Goal: Check status: Check status

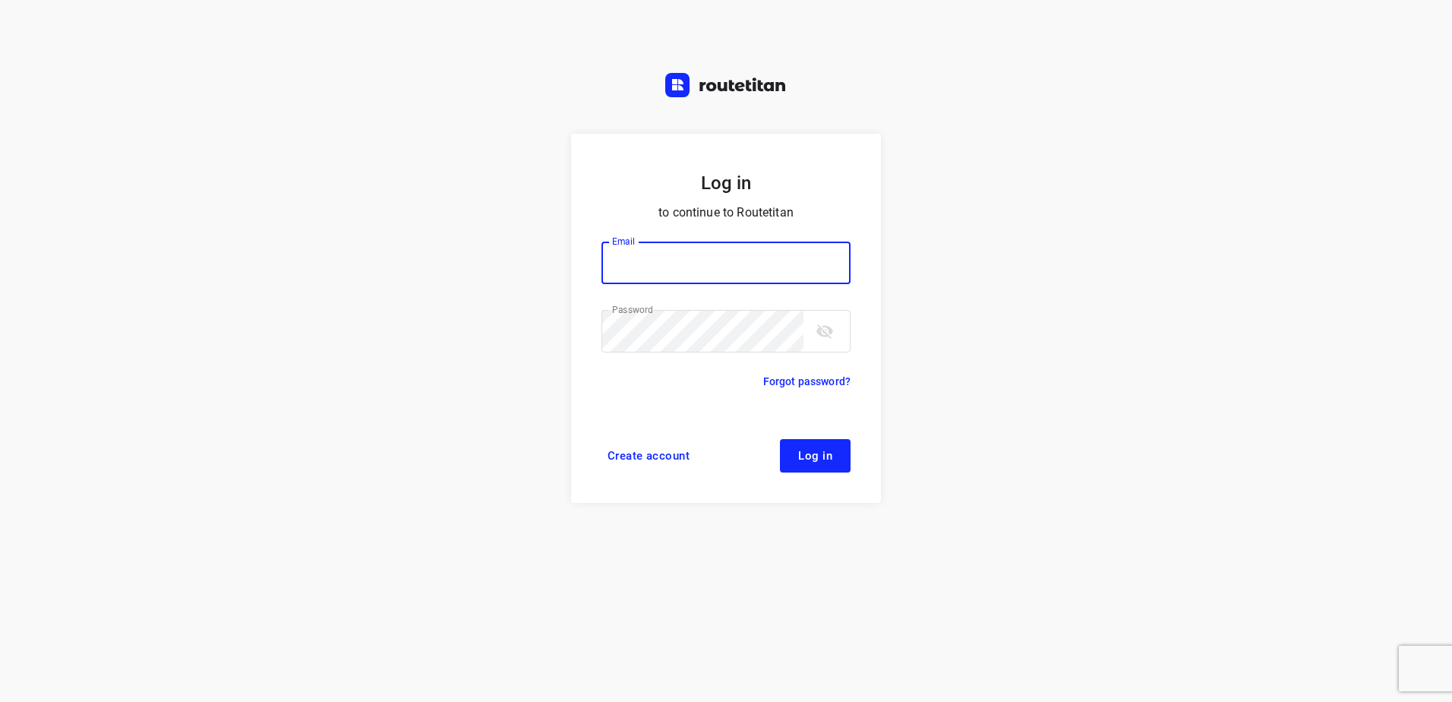
type input "[EMAIL_ADDRESS][DOMAIN_NAME]"
click at [796, 458] on button "Log in" at bounding box center [815, 455] width 71 height 33
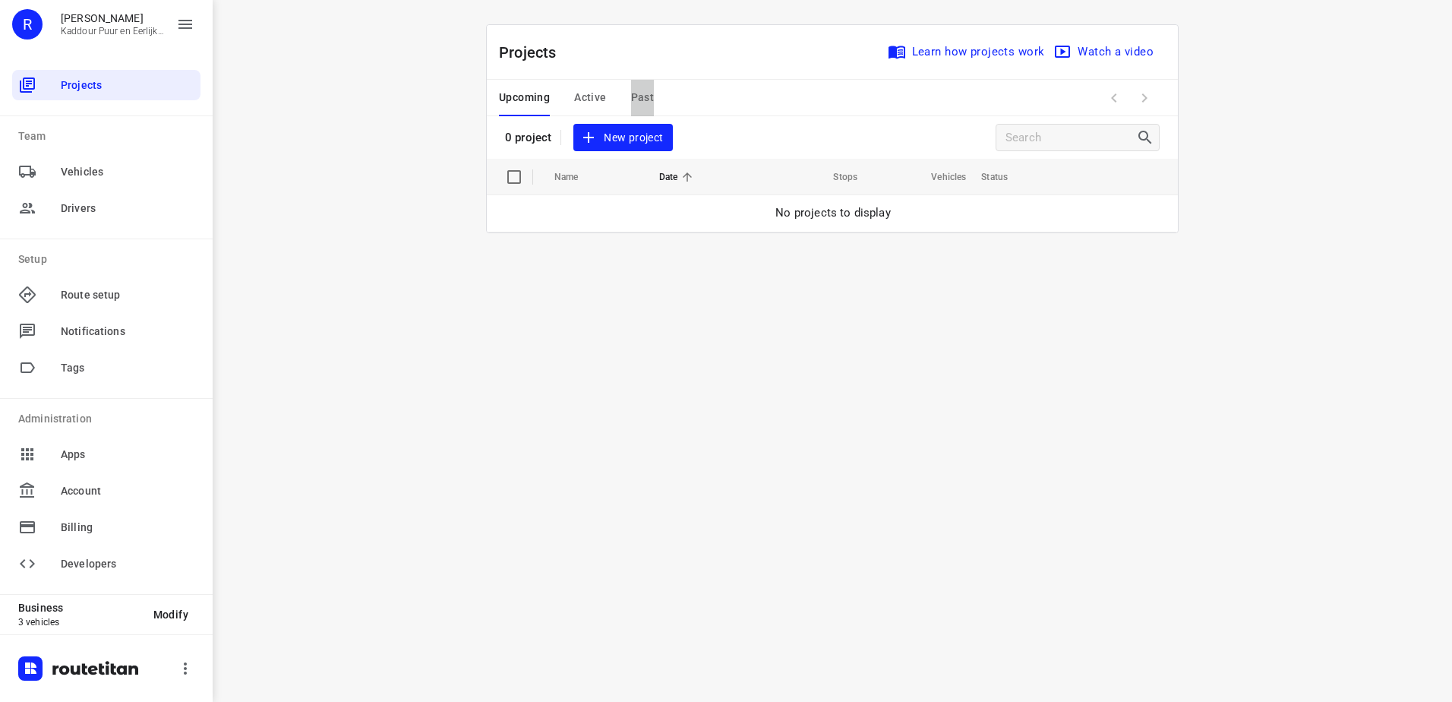
click at [638, 87] on button "Past" at bounding box center [643, 98] width 24 height 36
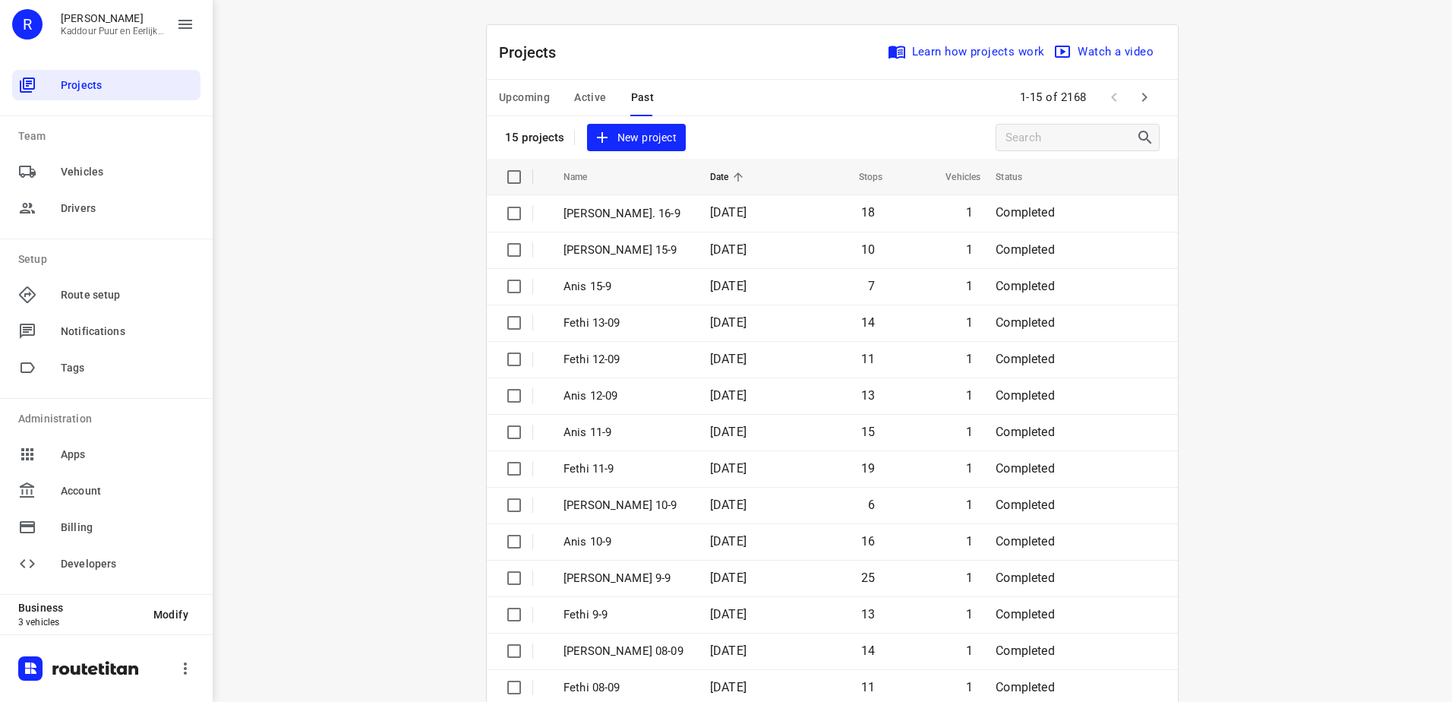
click at [588, 98] on span "Active" at bounding box center [590, 97] width 32 height 19
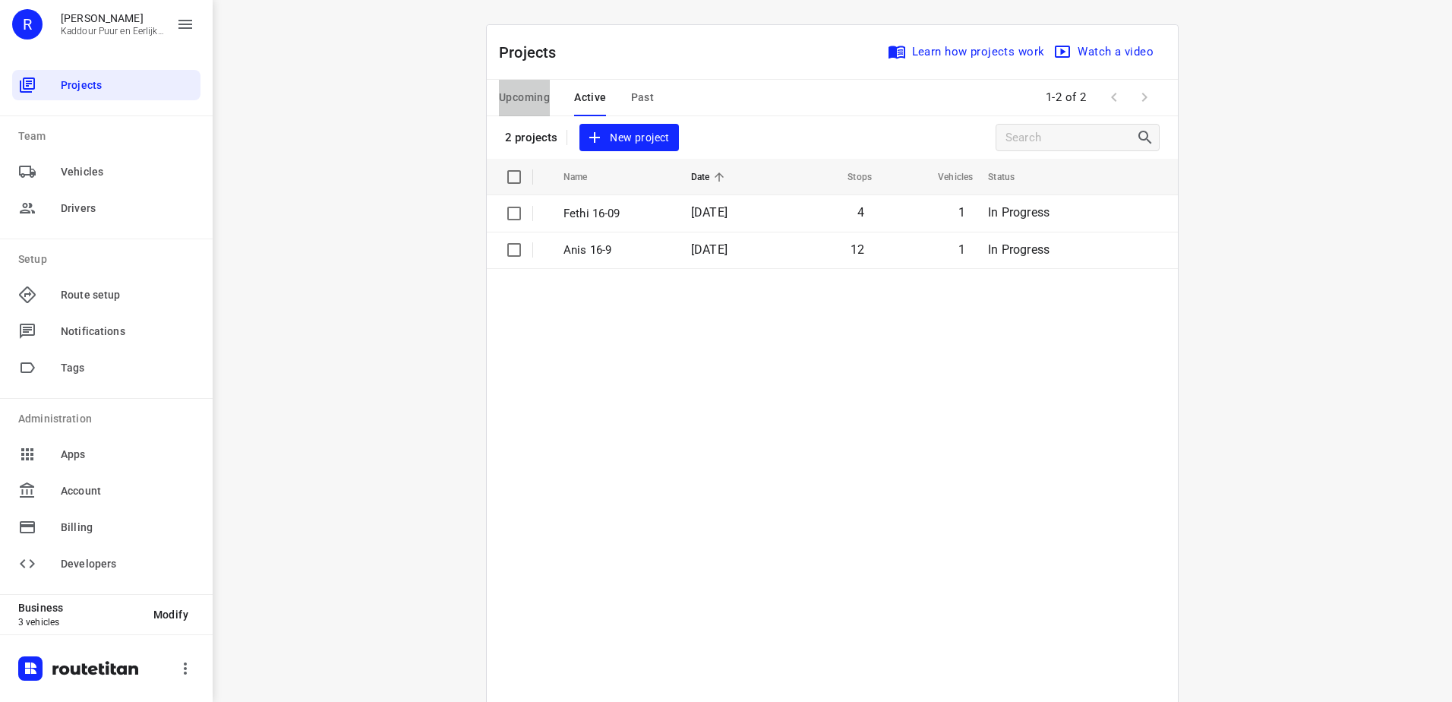
click at [521, 104] on span "Upcoming" at bounding box center [524, 97] width 51 height 19
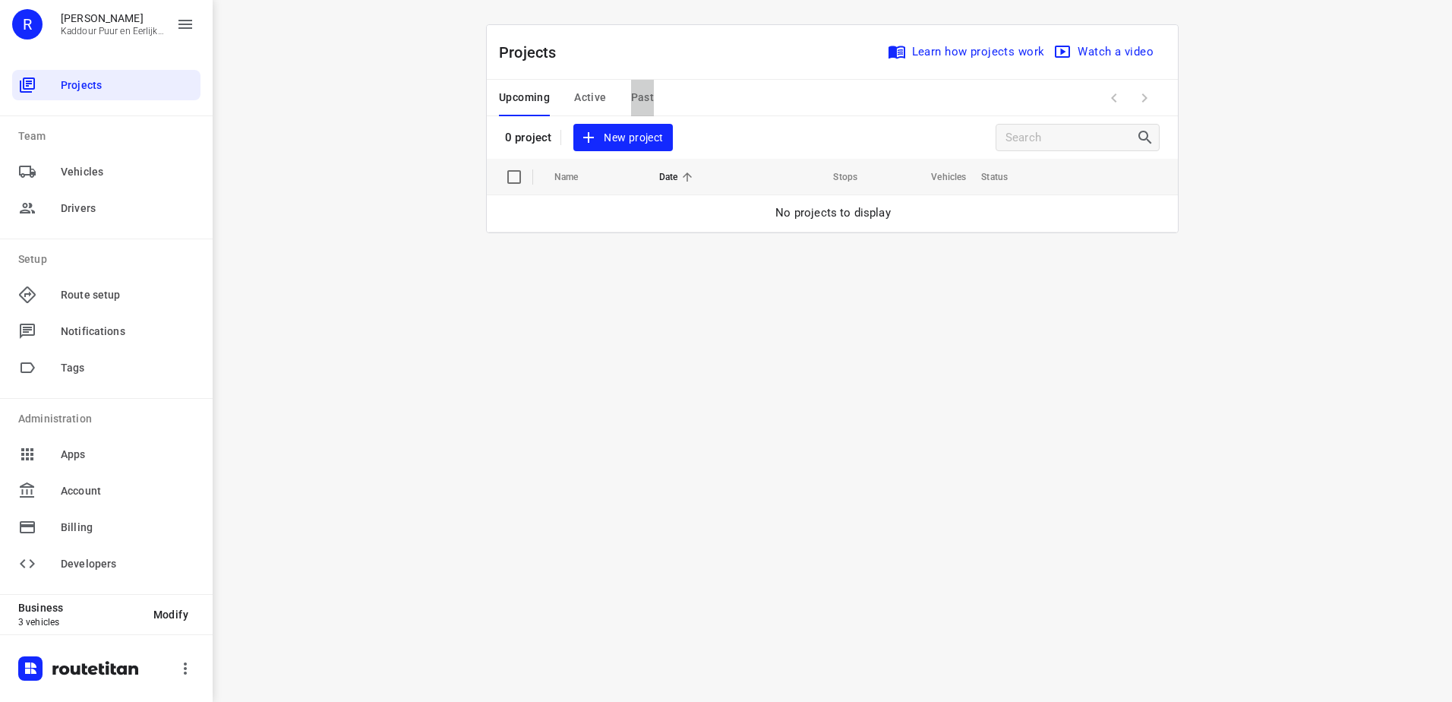
click at [649, 103] on span "Past" at bounding box center [643, 97] width 24 height 19
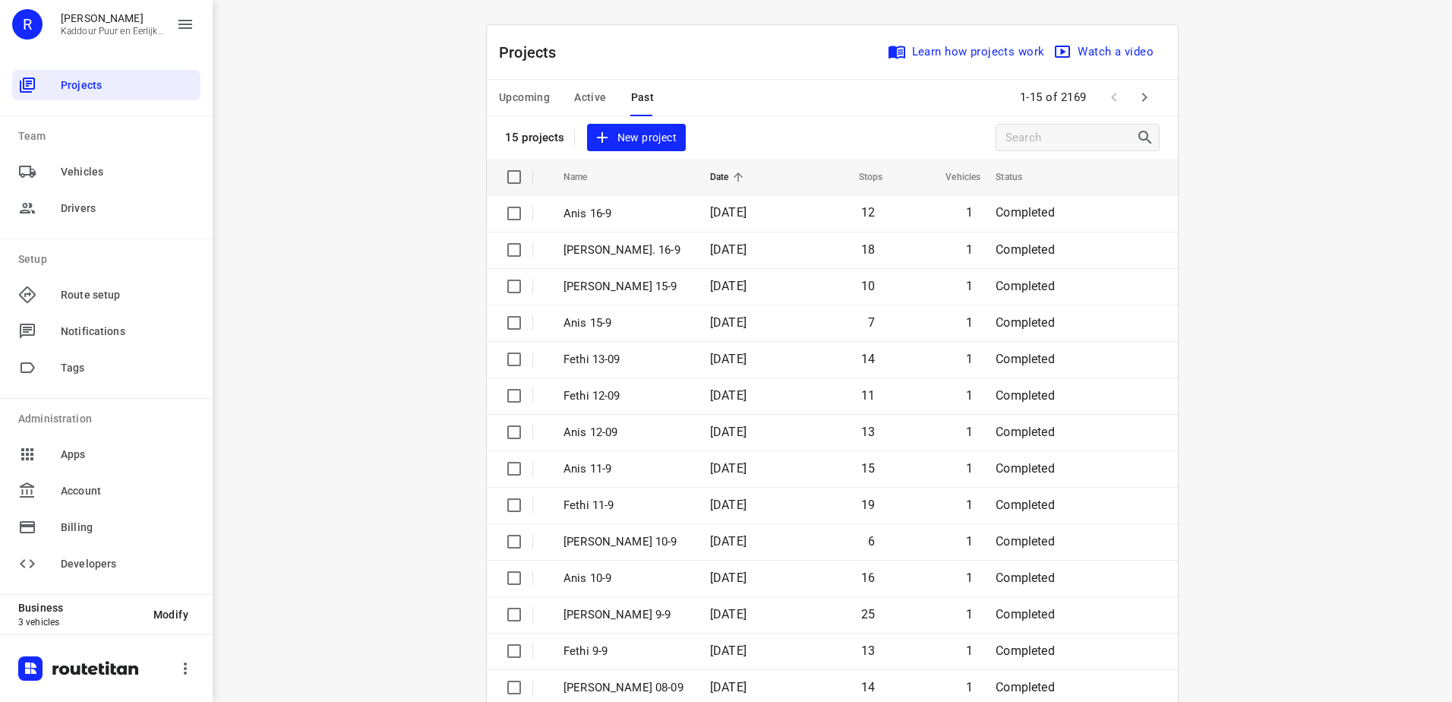
click at [656, 212] on p "Anis 16-9" at bounding box center [625, 213] width 124 height 17
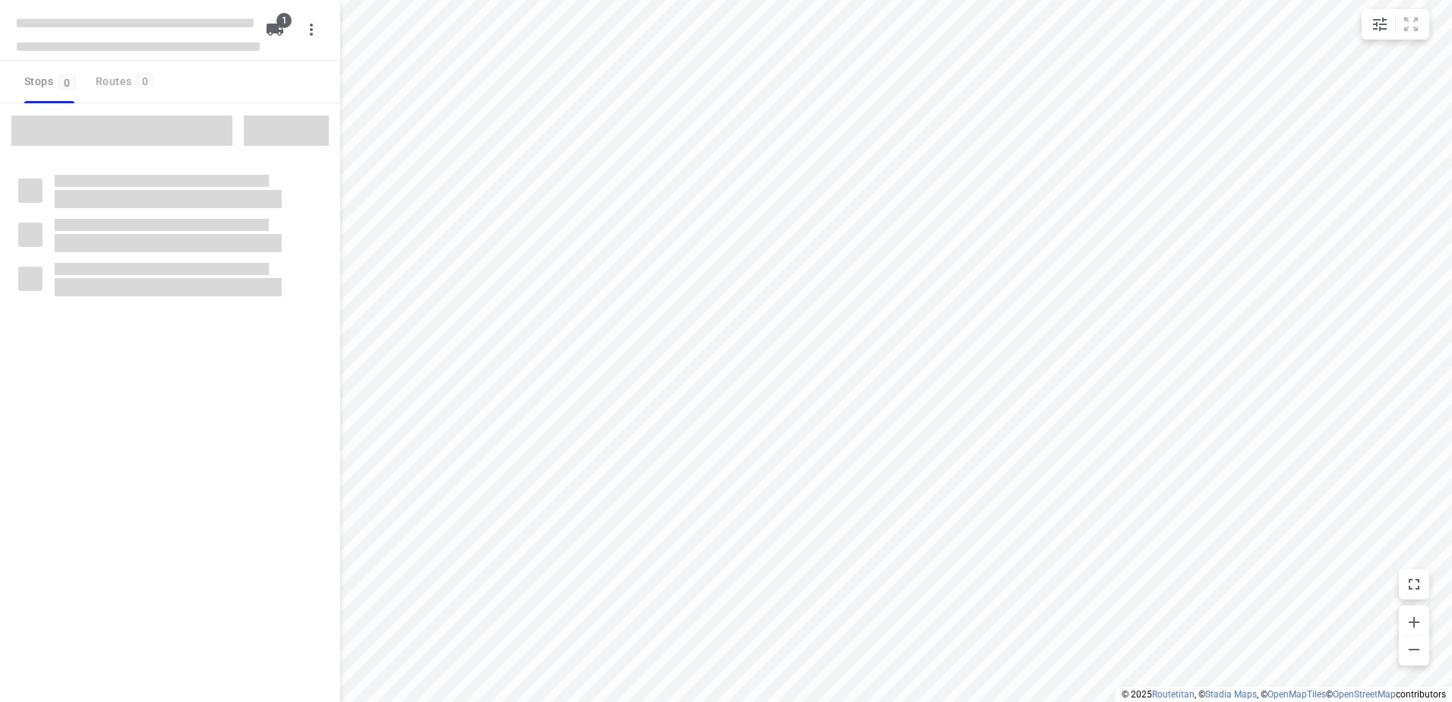
type input "distance"
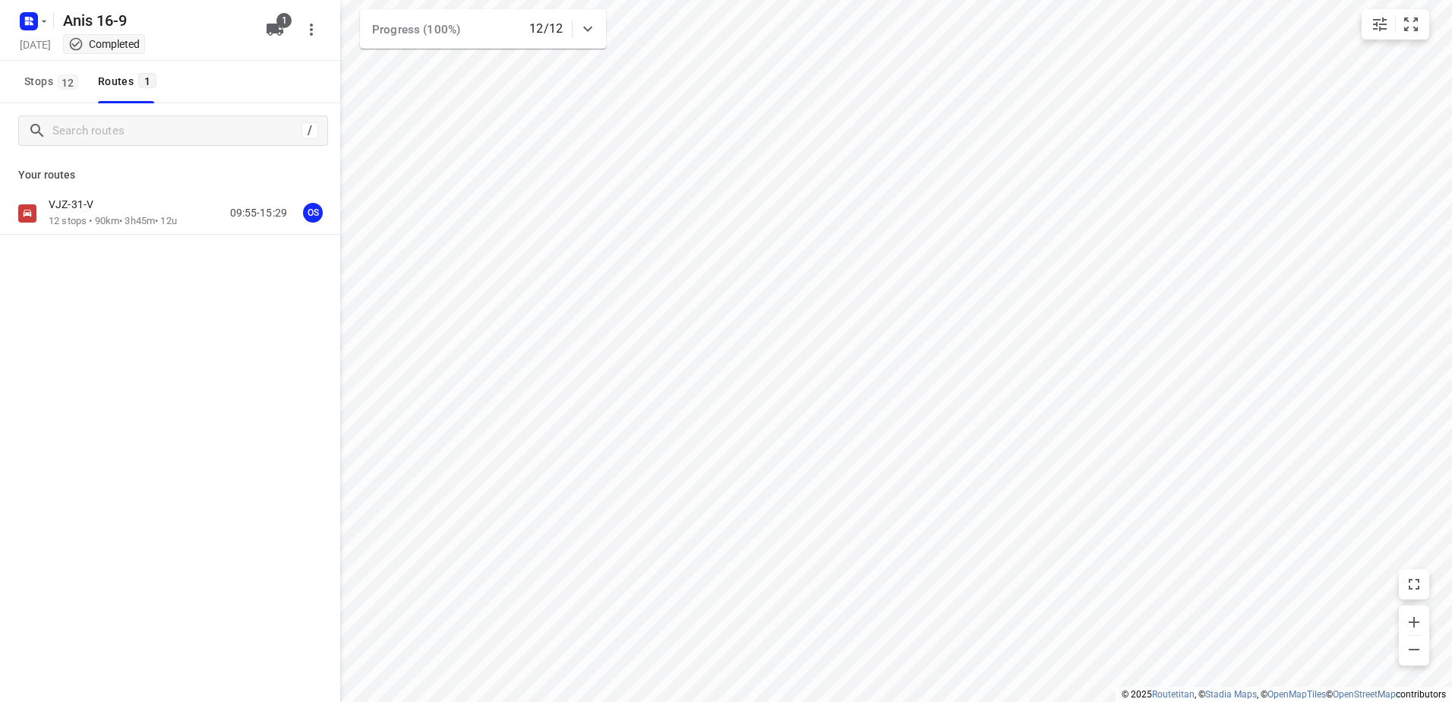
click at [137, 196] on div "VJZ-31-V 12 stops • 90km • 3h45m • 12u 09:55-15:29 OS" at bounding box center [170, 213] width 340 height 43
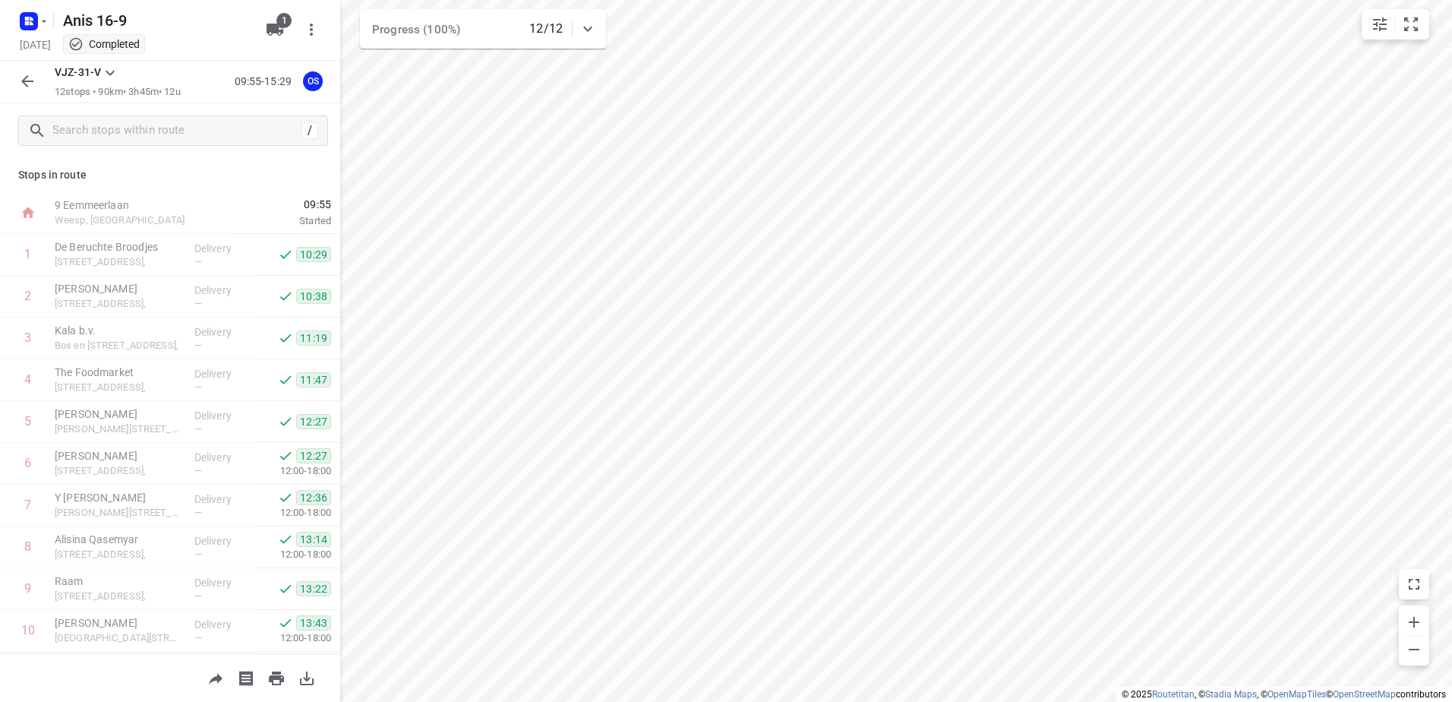
click at [39, 83] on button "button" at bounding box center [27, 81] width 30 height 30
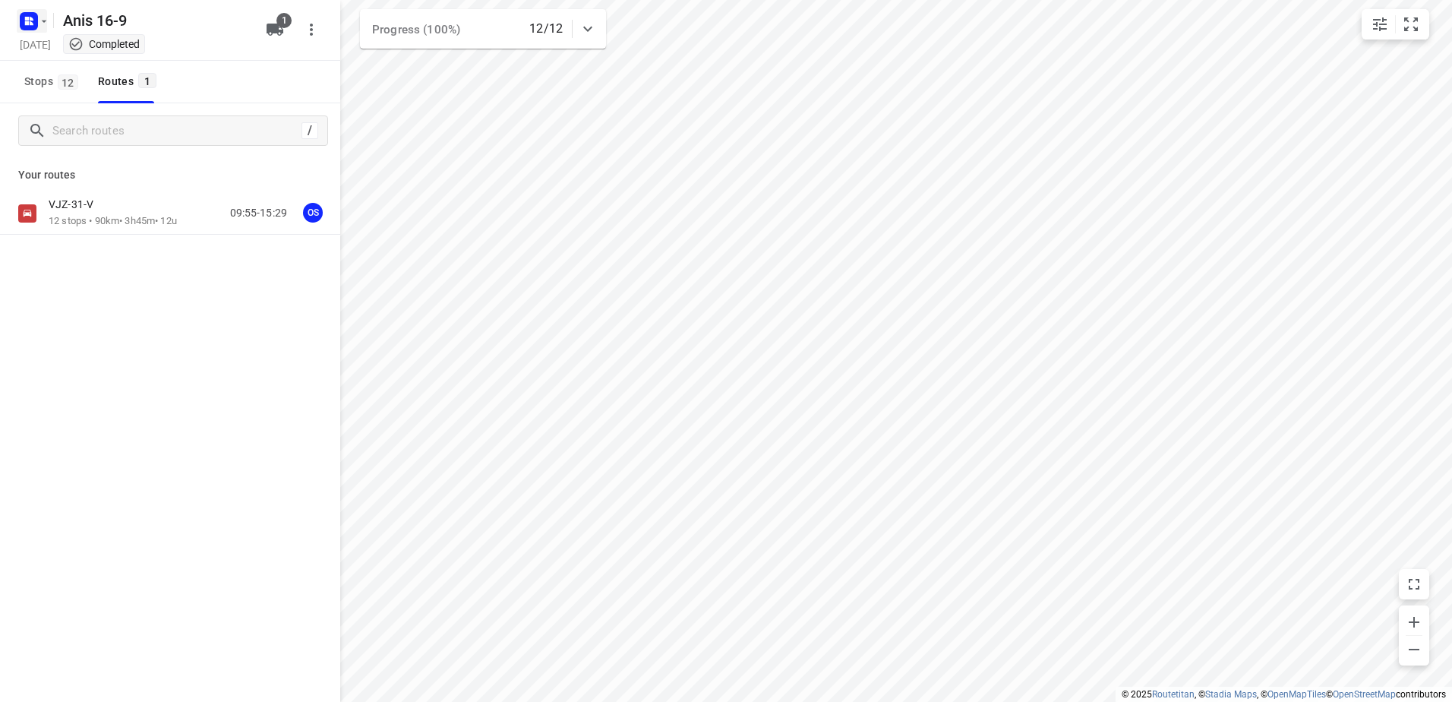
click at [24, 20] on rect "button" at bounding box center [29, 21] width 18 height 18
click at [87, 50] on p "Back to projects" at bounding box center [93, 53] width 85 height 17
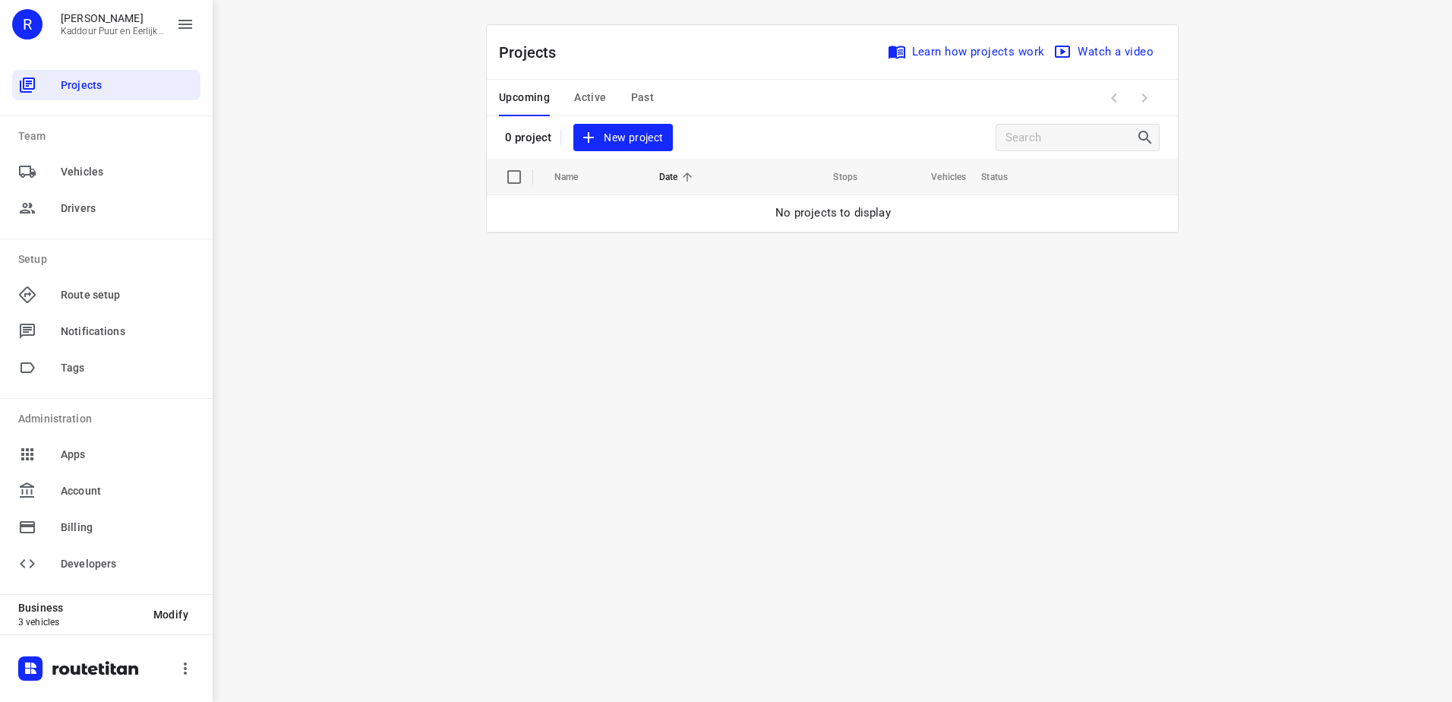
click at [572, 90] on div "Upcoming Active Past" at bounding box center [588, 98] width 179 height 36
click at [582, 102] on span "Active" at bounding box center [590, 97] width 32 height 19
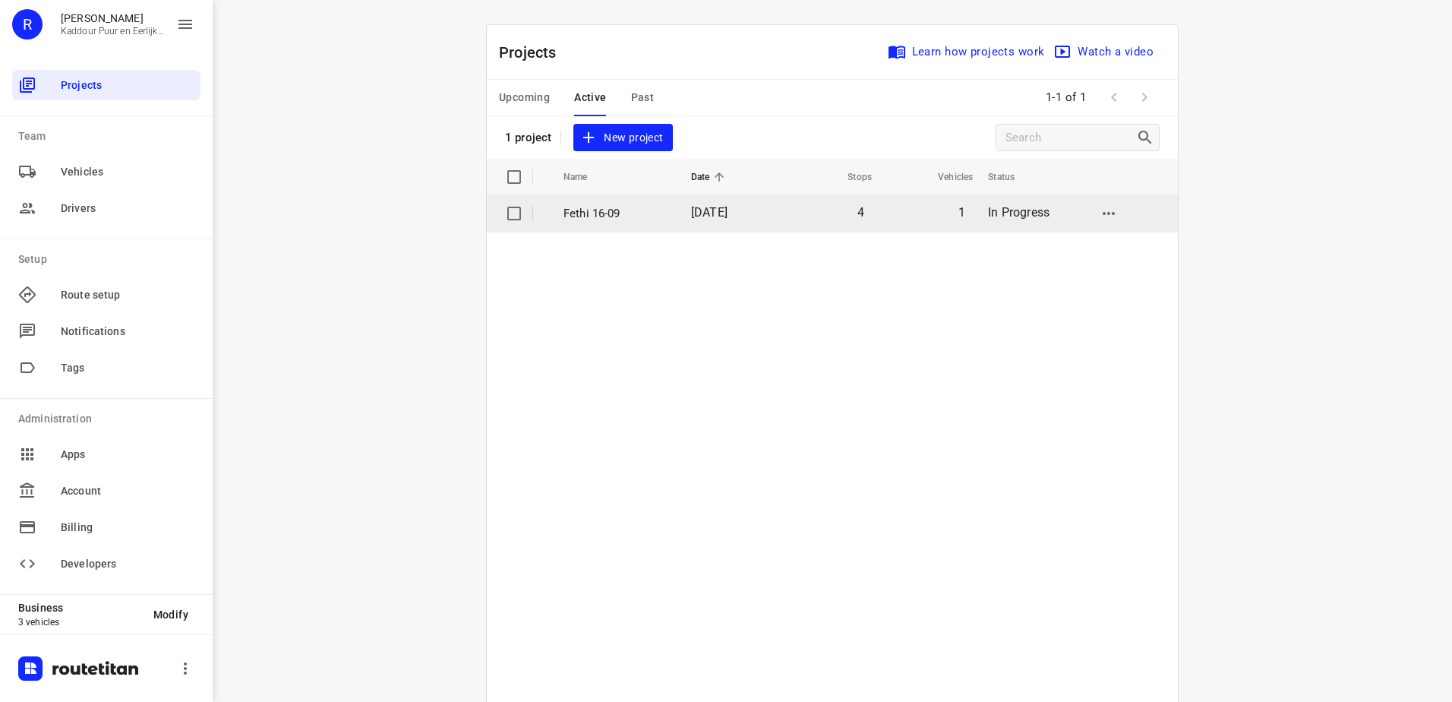
click at [679, 214] on td "16 Sep 2025" at bounding box center [728, 213] width 98 height 36
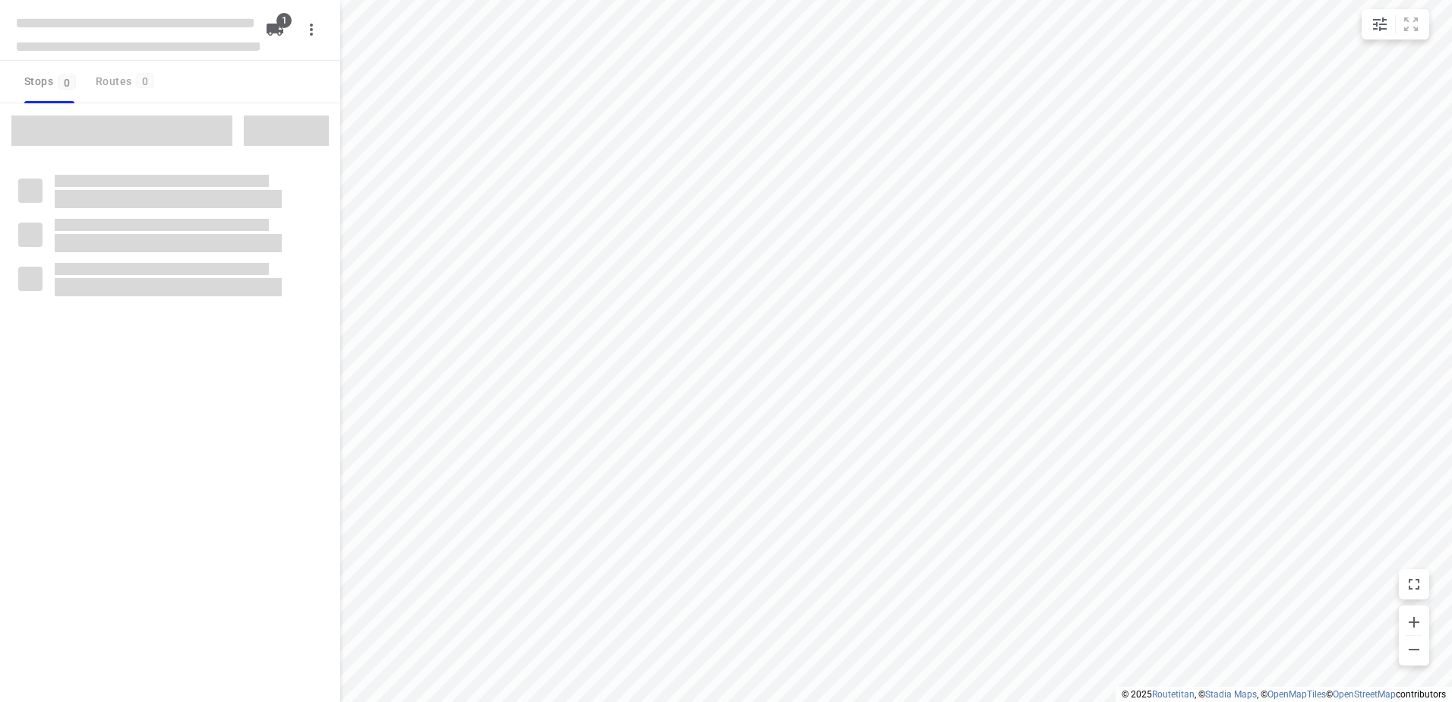
type input "distance"
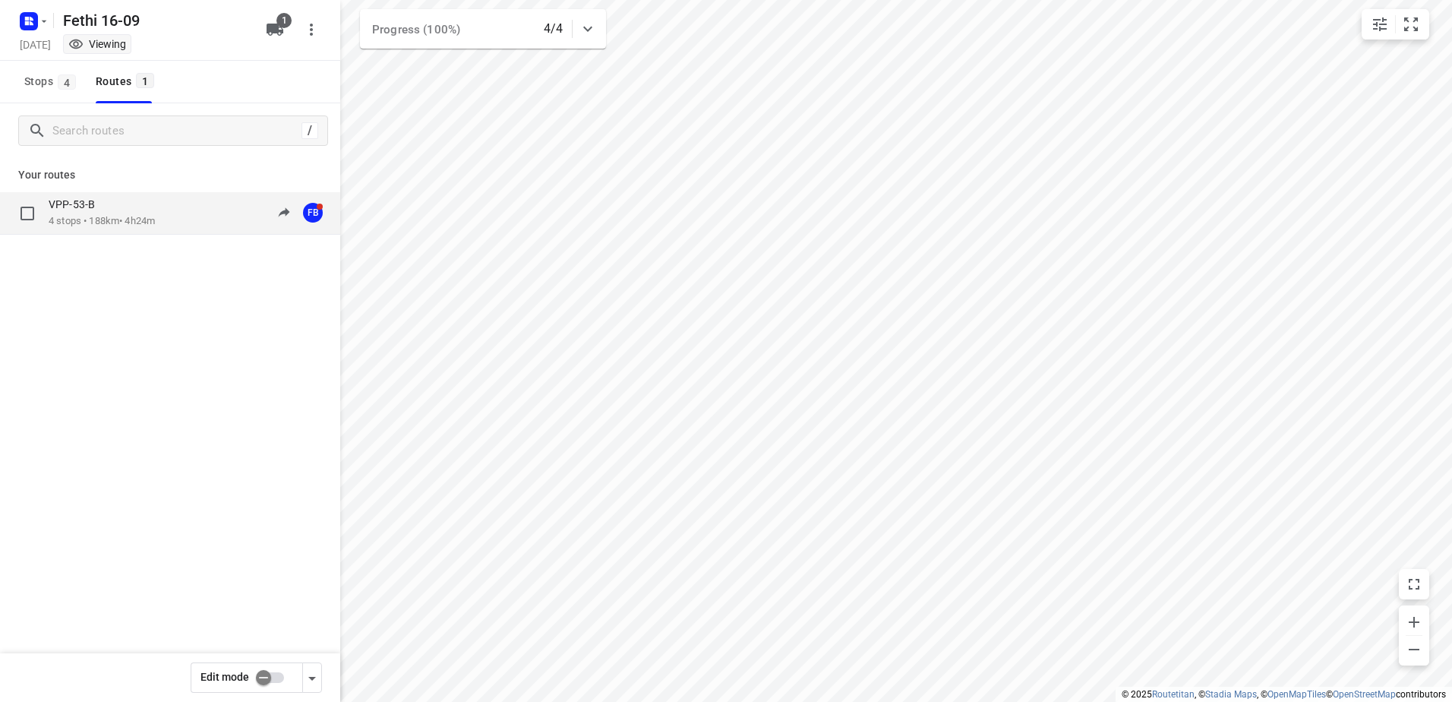
click at [96, 207] on p "VPP-53-B" at bounding box center [76, 204] width 55 height 14
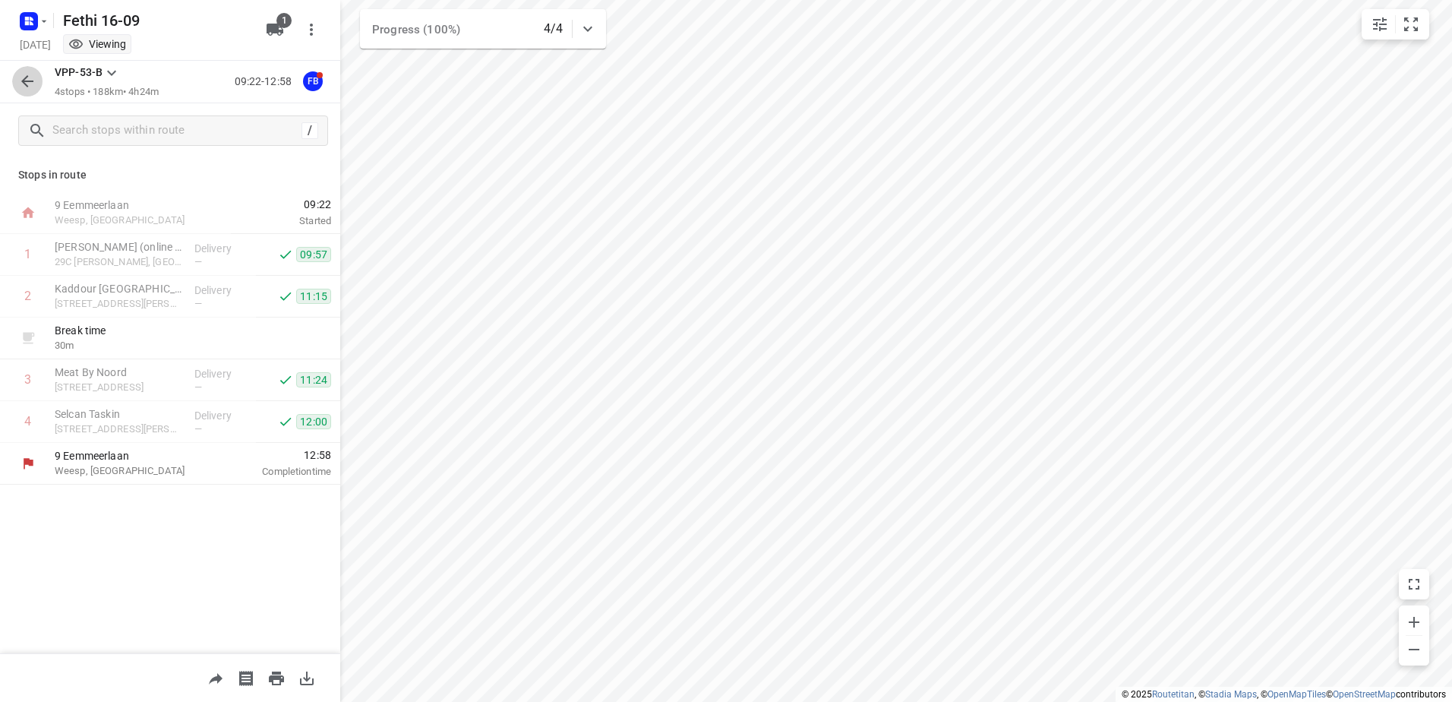
click at [39, 74] on button "button" at bounding box center [27, 81] width 30 height 30
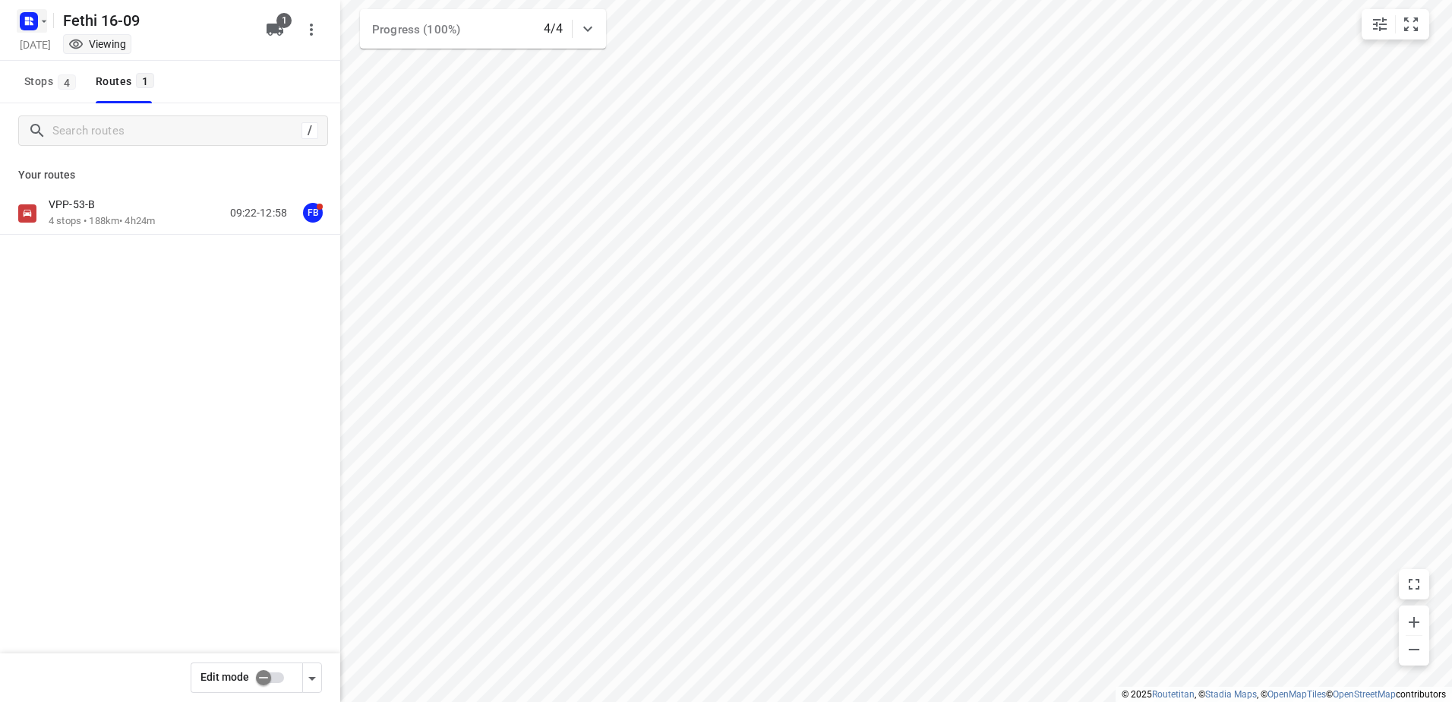
click at [34, 24] on rect "button" at bounding box center [29, 21] width 18 height 18
click at [71, 52] on p "Back to projects" at bounding box center [93, 53] width 85 height 17
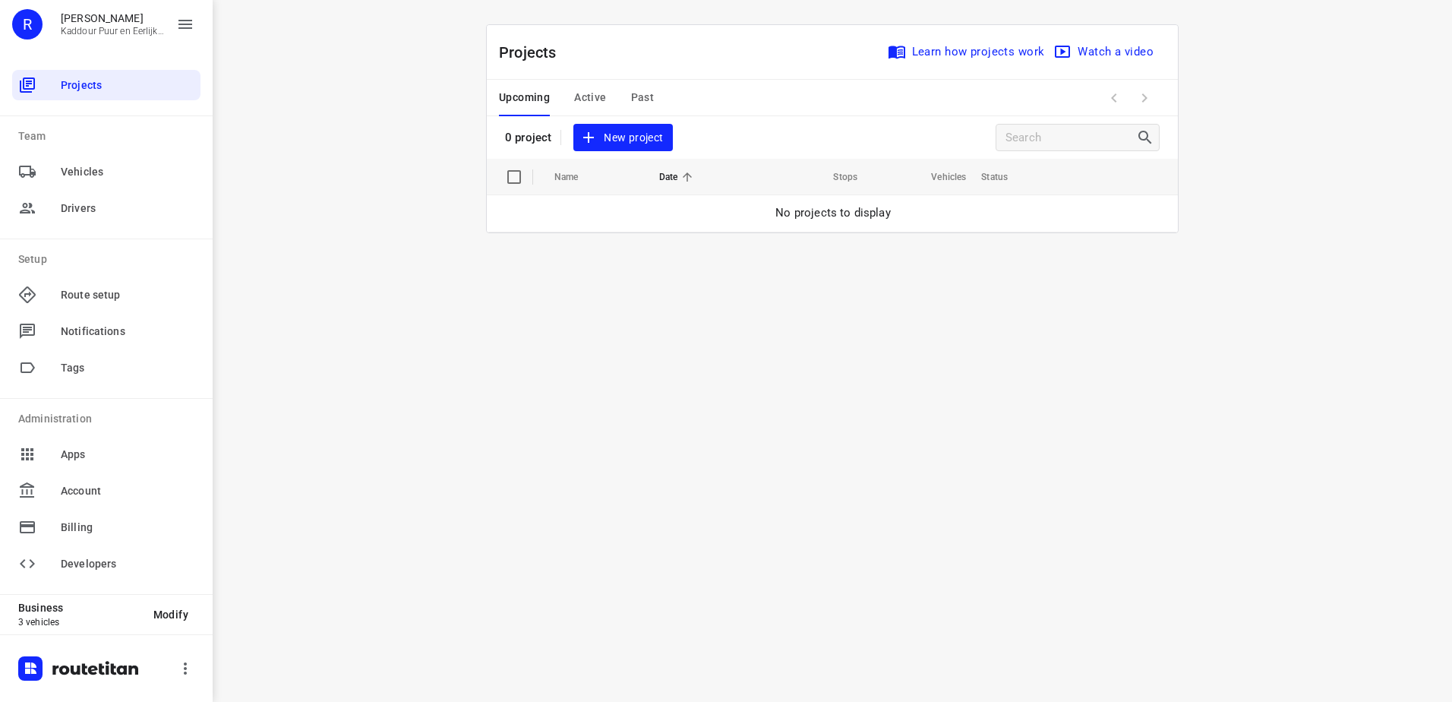
click at [591, 98] on span "Active" at bounding box center [590, 97] width 32 height 19
click at [535, 97] on span "Upcoming" at bounding box center [524, 97] width 51 height 19
click at [631, 92] on span "Past" at bounding box center [643, 97] width 24 height 19
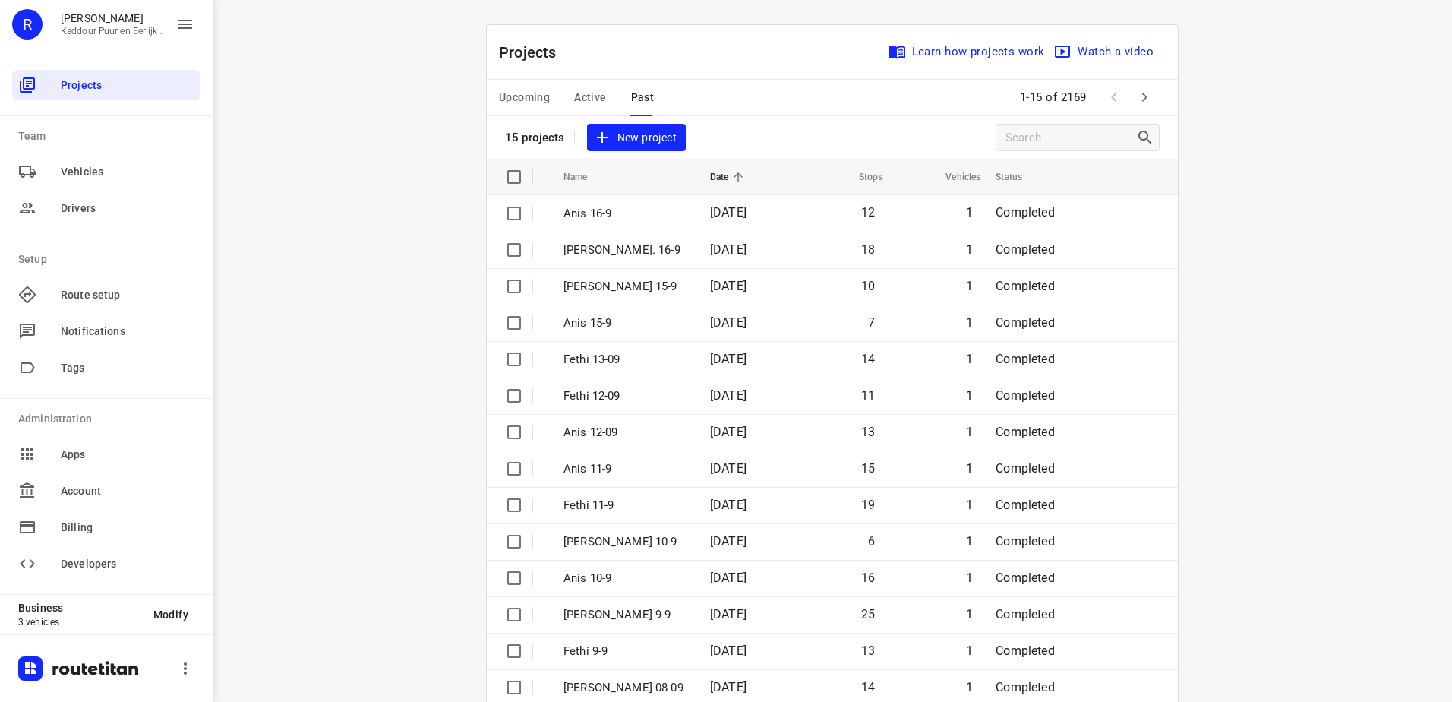
click at [513, 97] on span "Upcoming" at bounding box center [524, 97] width 51 height 19
